Goal: Task Accomplishment & Management: Complete application form

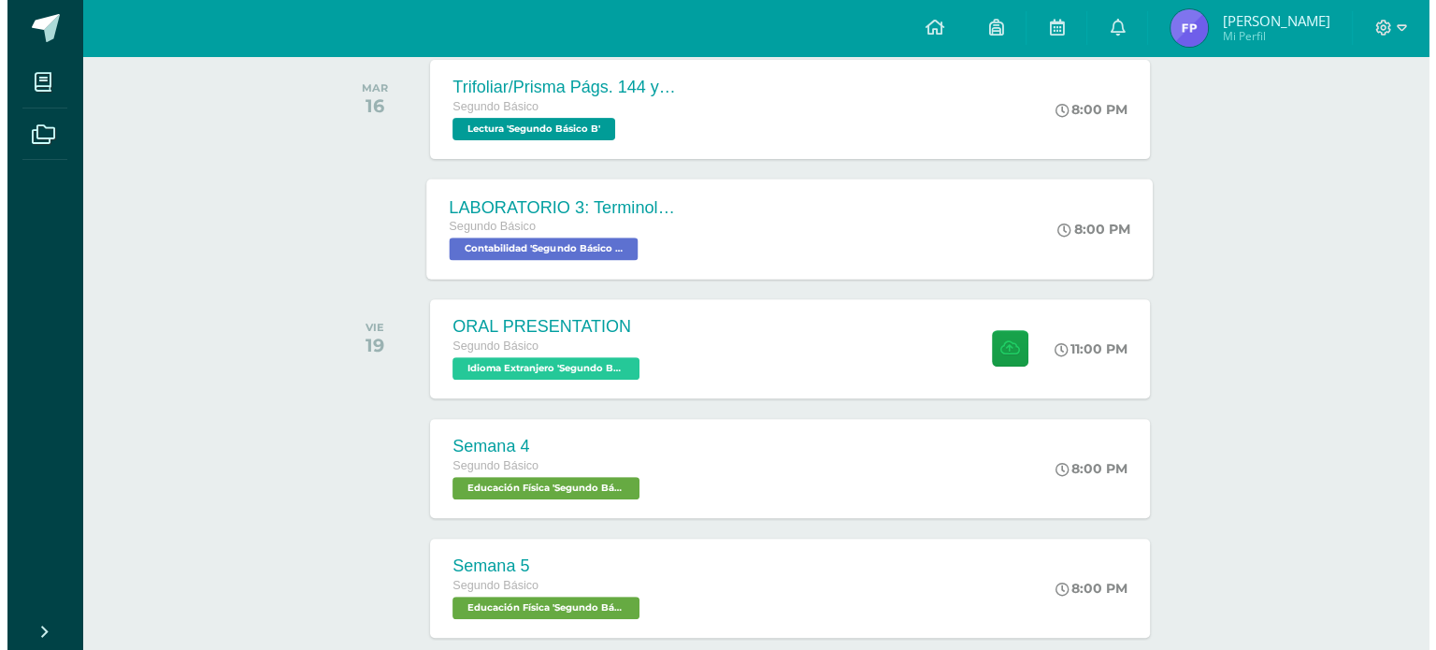
scroll to position [669, 0]
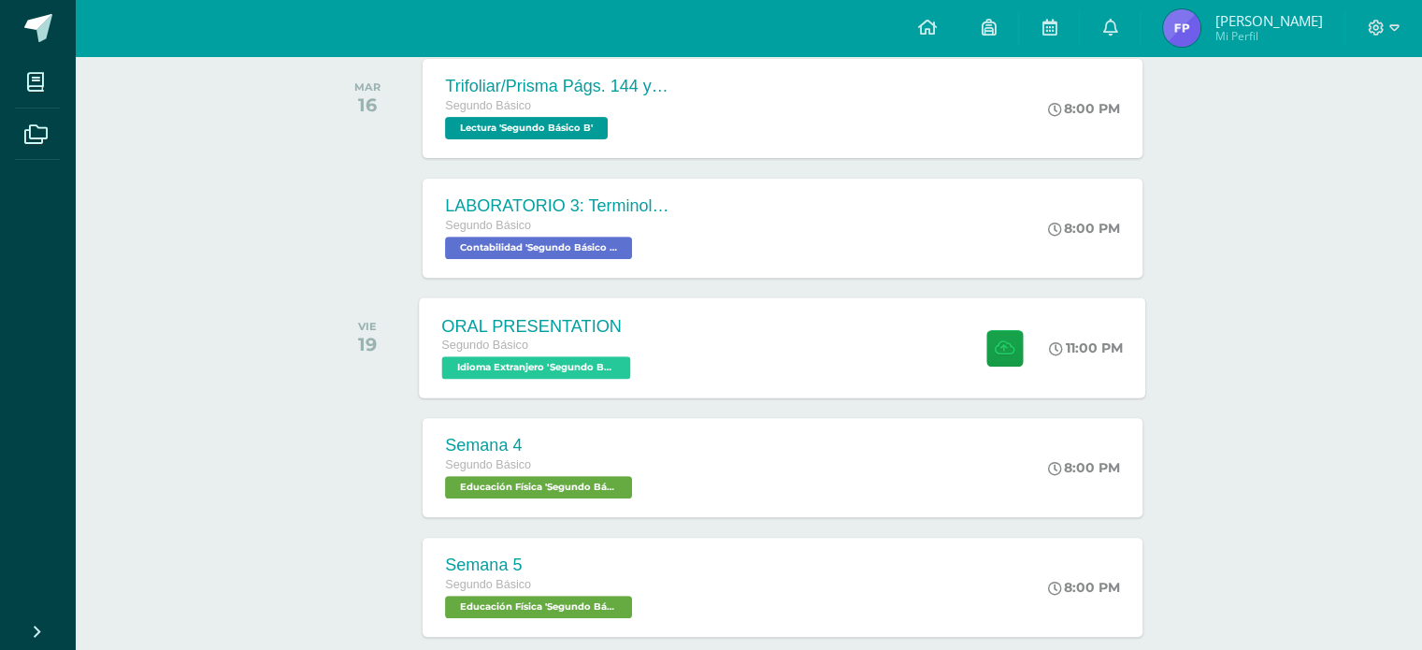
click at [808, 381] on div "ORAL PRESENTATION Segundo Básico Idioma Extranjero 'Segundo Básico B' 11:00 PM …" at bounding box center [783, 347] width 726 height 100
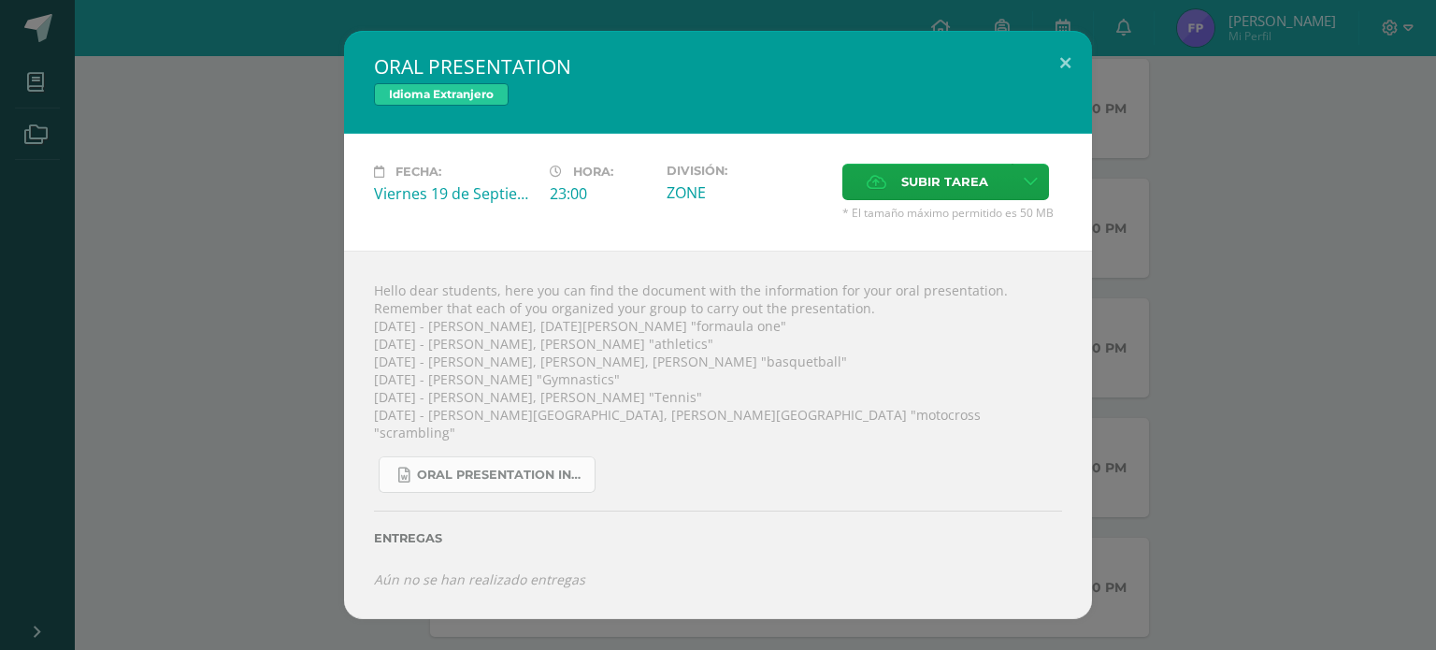
click at [522, 476] on link "Oral Presentation Instructions - sports.docx" at bounding box center [487, 474] width 217 height 36
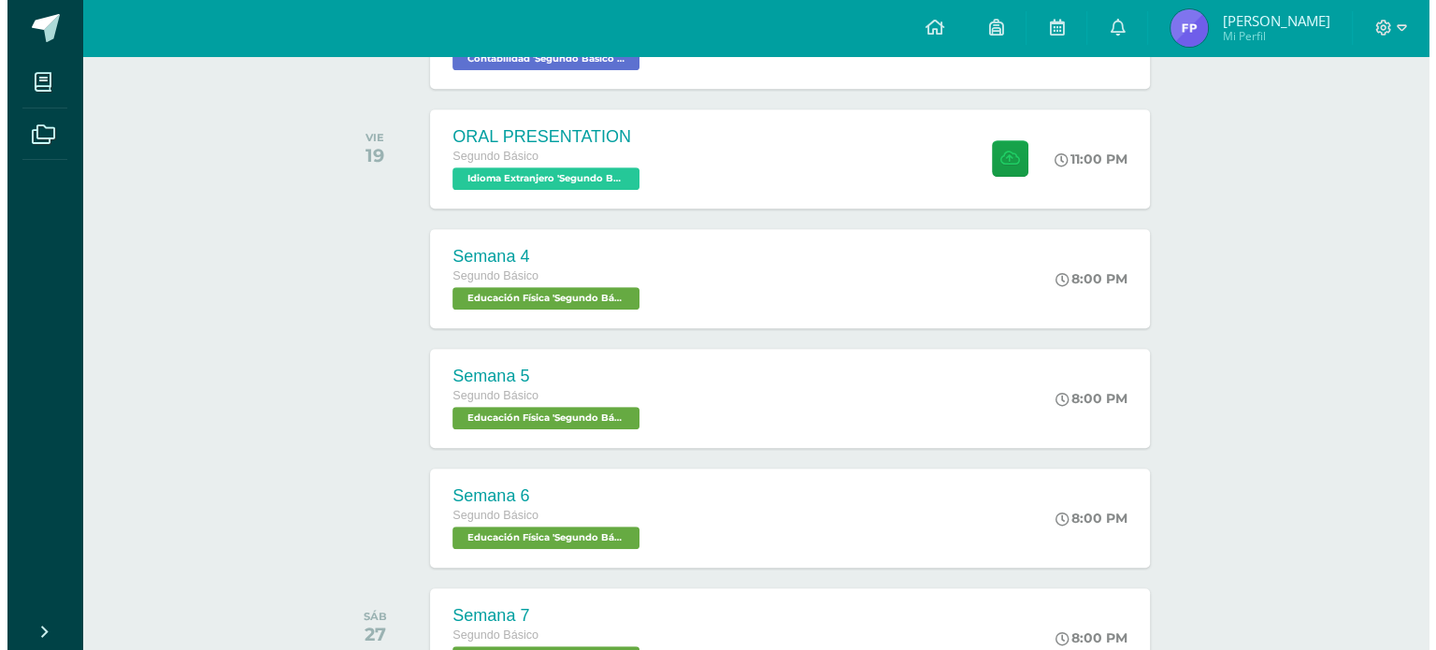
scroll to position [837, 0]
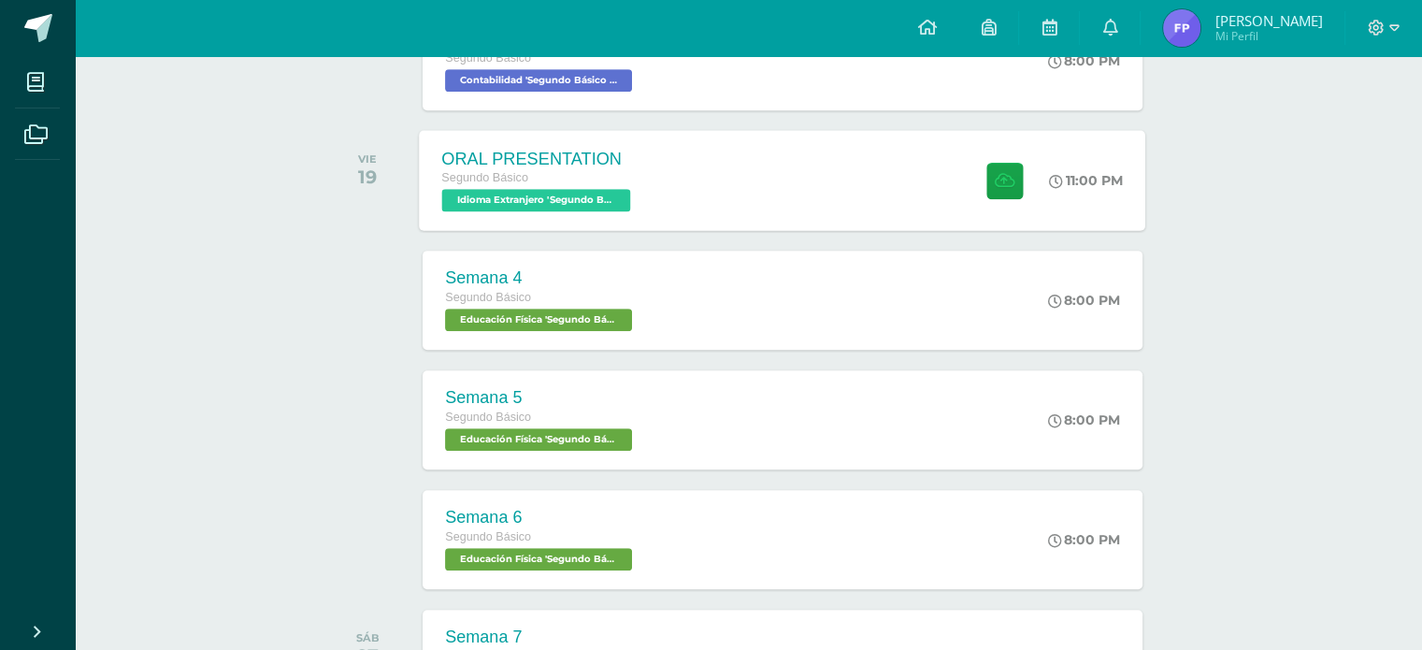
click at [819, 208] on div "ORAL PRESENTATION Segundo Básico Idioma Extranjero 'Segundo Básico B' 11:00 PM …" at bounding box center [783, 180] width 726 height 100
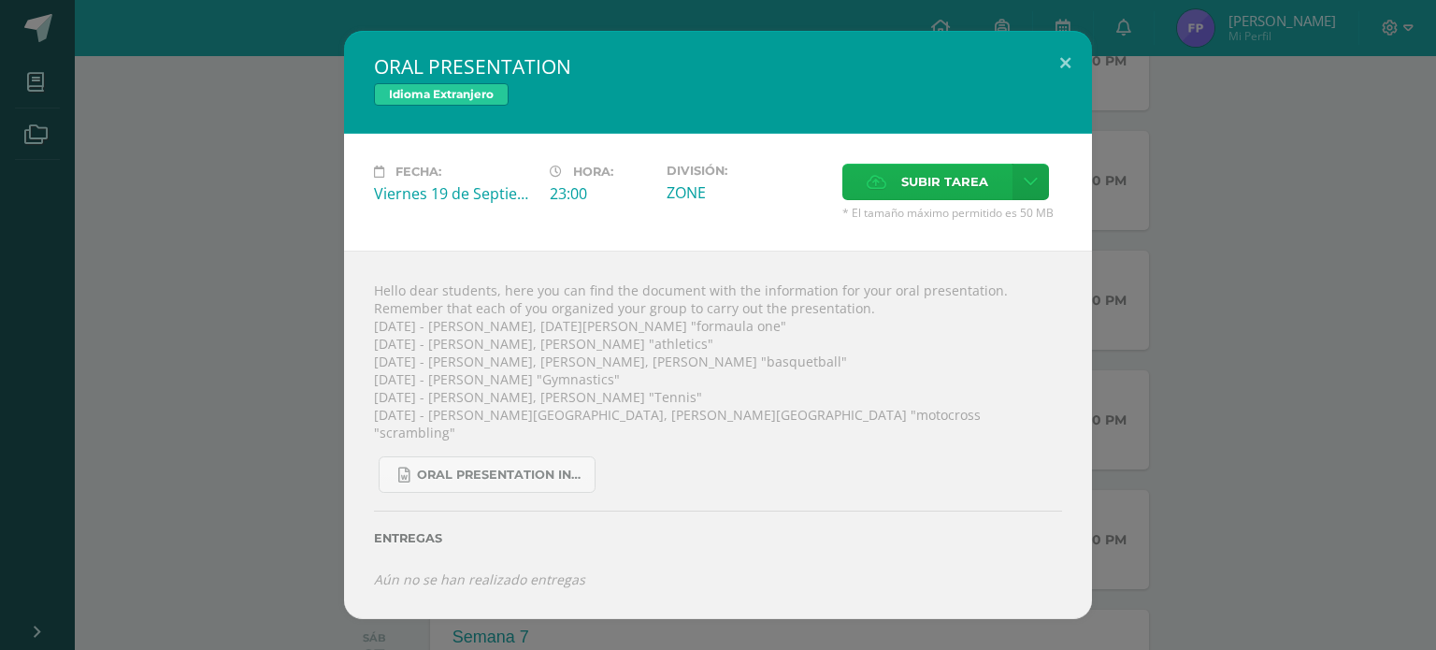
click at [967, 194] on span "Subir tarea" at bounding box center [944, 182] width 87 height 35
click at [0, 0] on input "Subir tarea" at bounding box center [0, 0] width 0 height 0
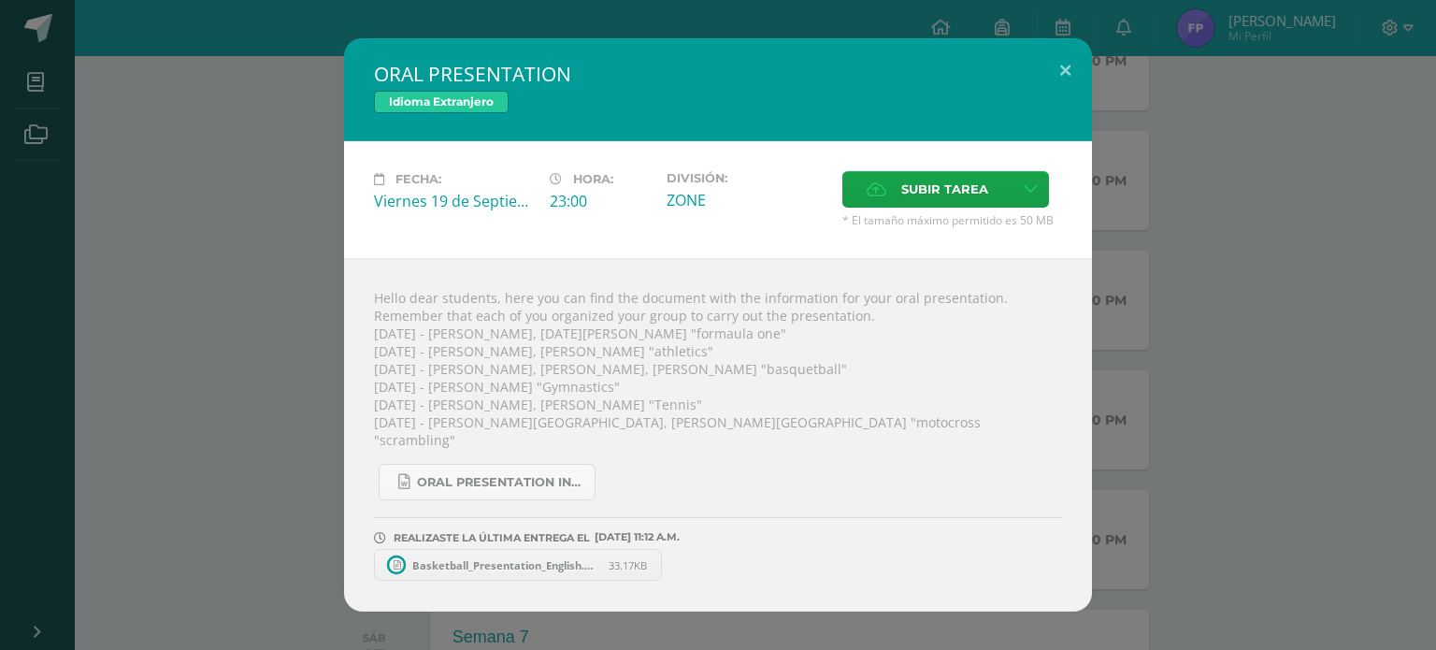
click at [539, 558] on span "Basketball_Presentation_English.pptx" at bounding box center [506, 565] width 206 height 14
click at [666, 558] on icon at bounding box center [663, 564] width 8 height 13
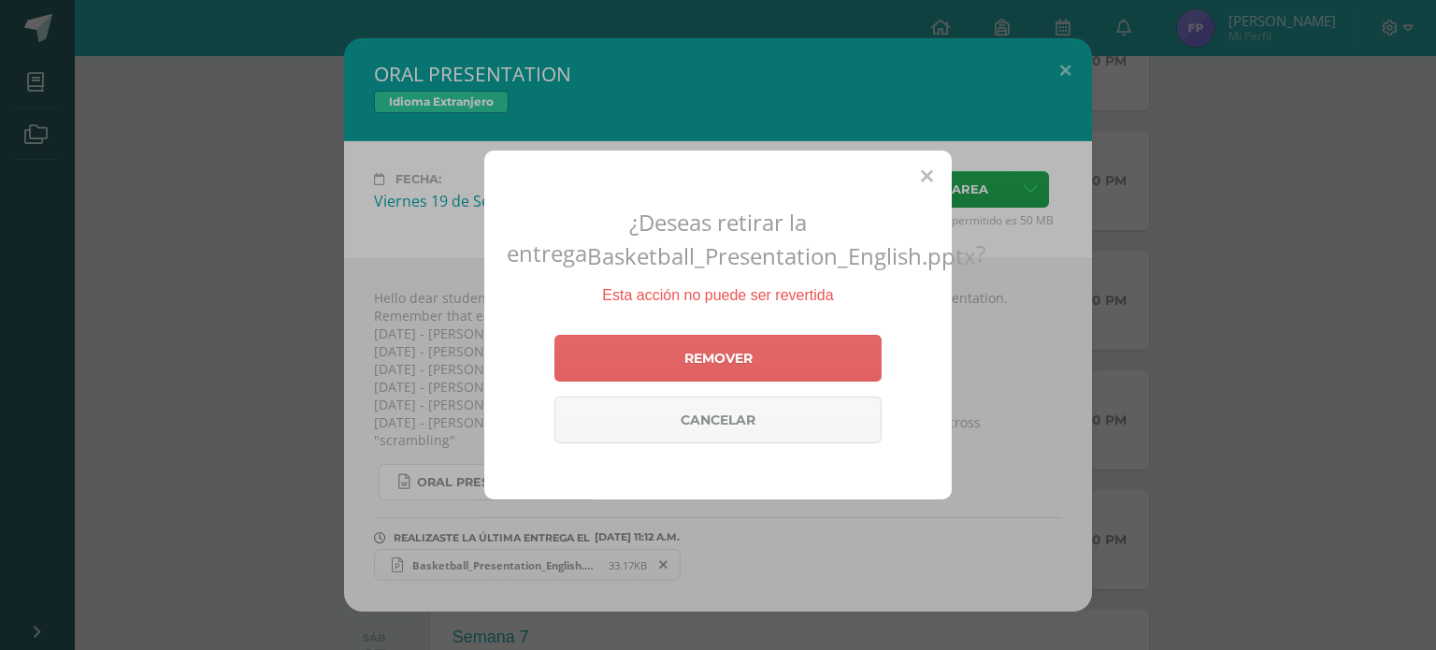
click at [782, 327] on div "Remover Cancelar" at bounding box center [717, 388] width 327 height 123
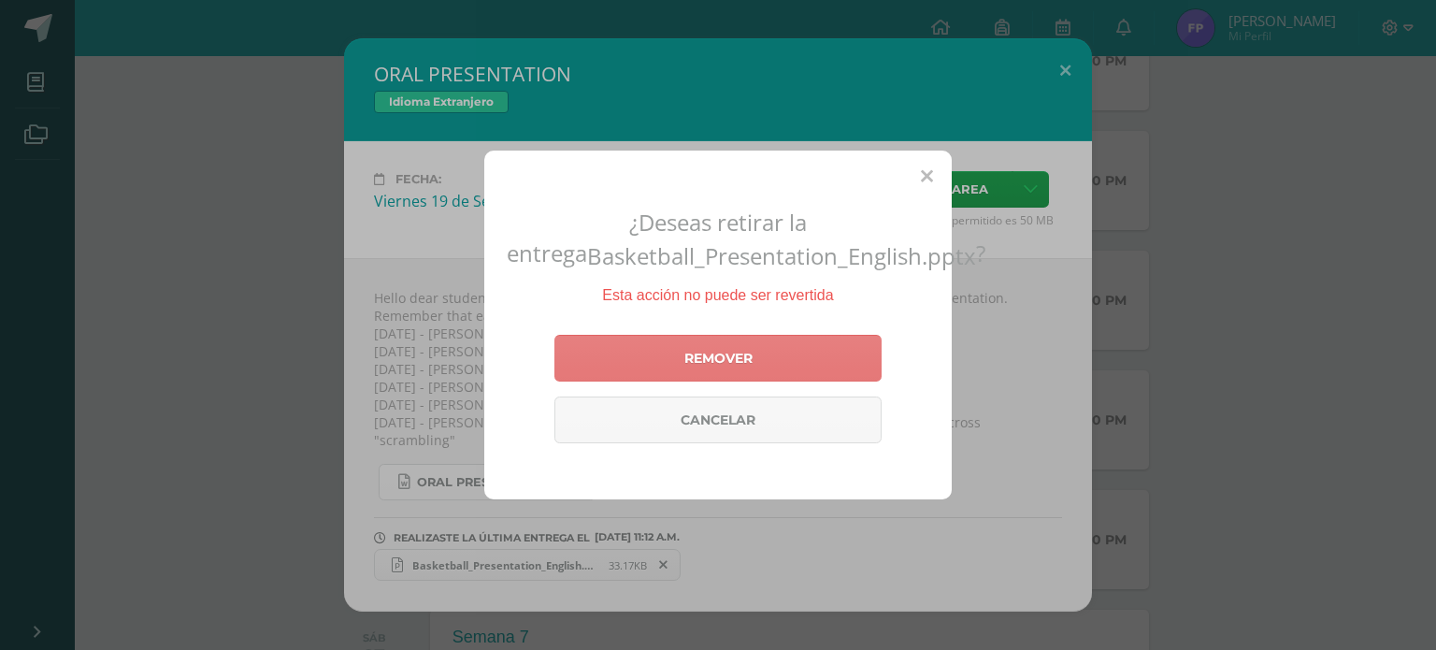
click at [811, 368] on link "Remover" at bounding box center [717, 358] width 327 height 47
